Goal: Find specific page/section: Find specific page/section

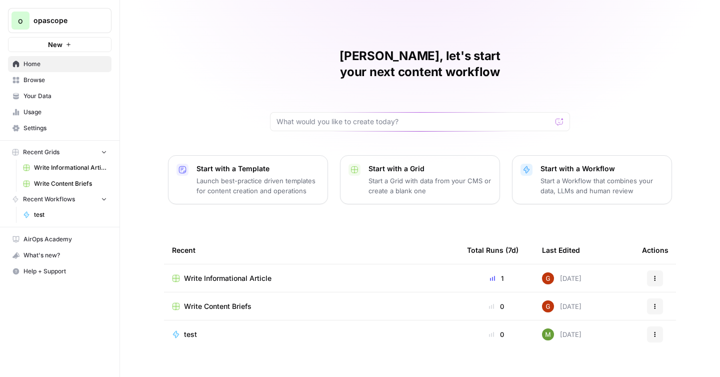
click at [47, 93] on span "Your Data" at bounding box center [66, 96] width 84 height 9
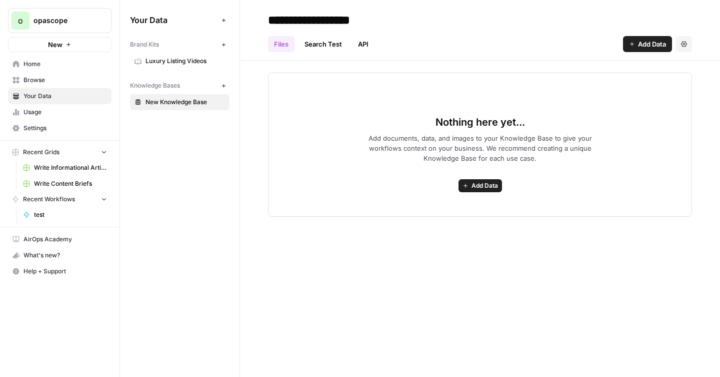
click at [226, 45] on icon "button" at bounding box center [224, 45] width 6 height 6
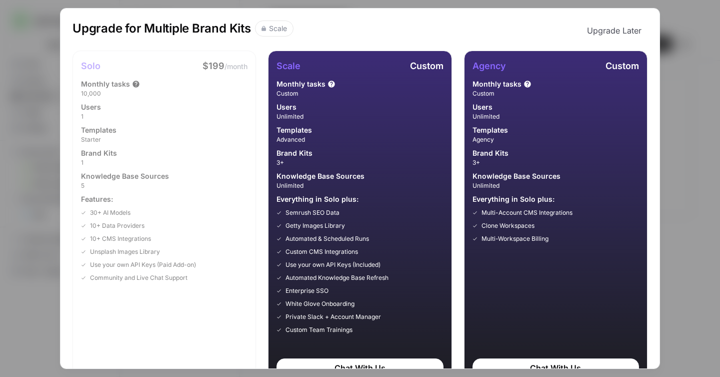
click at [706, 114] on div "Upgrade for Multiple Brand Kits Scale Upgrade Later Solo $199 /month Monthly ta…" at bounding box center [360, 188] width 720 height 377
